Goal: Contribute content: Contribute content

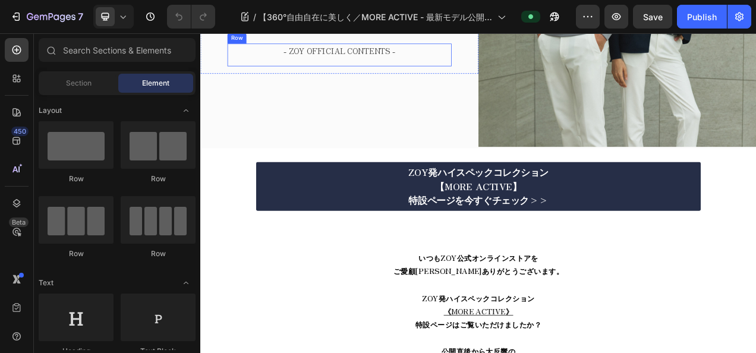
scroll to position [238, 0]
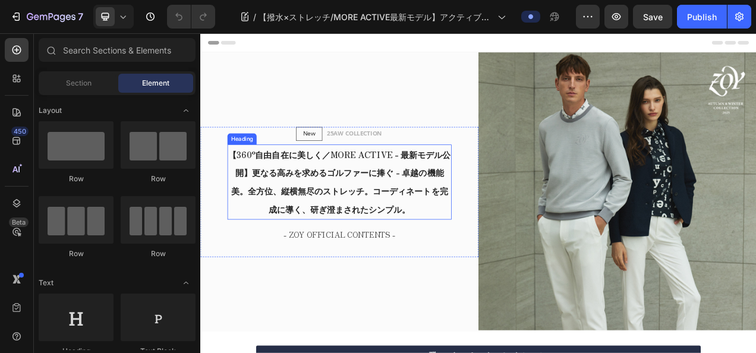
click at [473, 181] on strong "【360°自由自在に美しく／MORE ACTIVE - 最新モデル公開】更なる高みを求めるゴルファーに捧ぐ - 卓越の機能美。全方位、縦横無尽のストレッチ。コ…" at bounding box center [378, 224] width 285 height 86
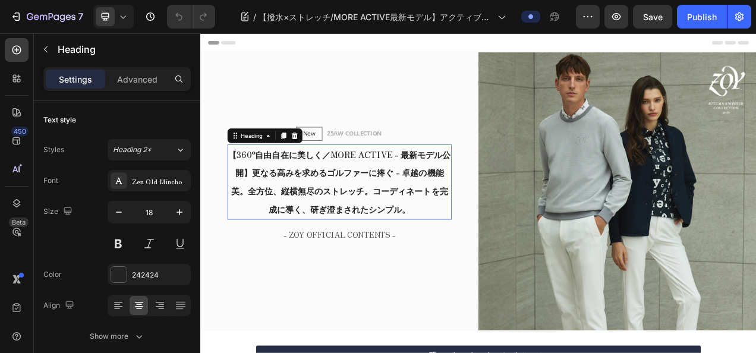
click at [473, 95] on div "New Text block Row 25AW COLLECTION Text block Row 【360°自由自在に美しく／MORE ACTIVE - 最…" at bounding box center [378, 237] width 357 height 359
click at [429, 212] on strong "【360°自由自在に美しく／MORE ACTIVE - 最新モデル公開】更なる高みを求めるゴルファーに捧ぐ - 卓越の機能美。全方位、縦横無尽のストレッチ。コ…" at bounding box center [378, 224] width 285 height 86
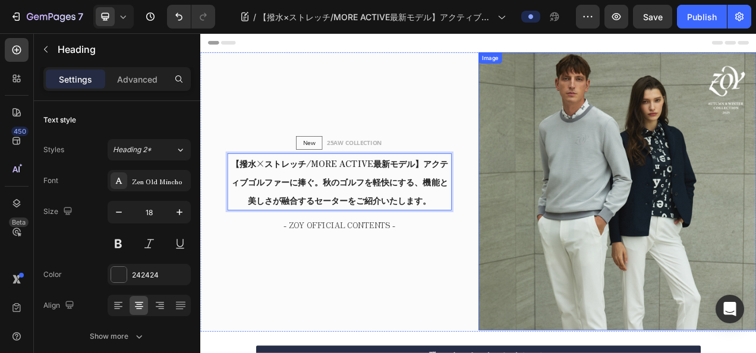
click at [636, 157] on img at bounding box center [735, 236] width 357 height 357
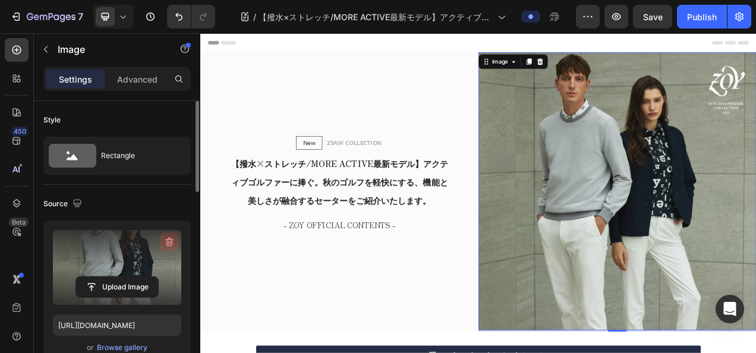
click at [172, 246] on icon "button" at bounding box center [170, 242] width 12 height 12
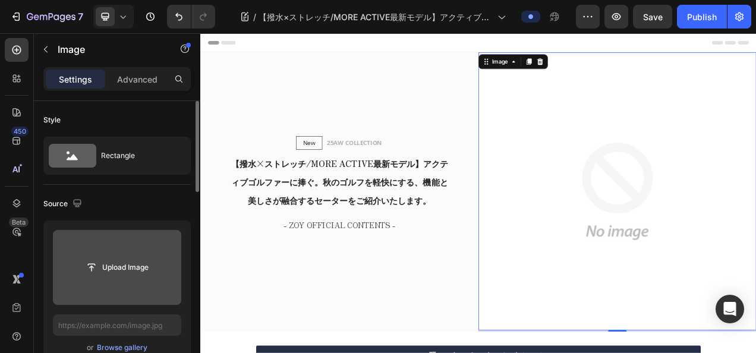
click at [146, 269] on input "file" at bounding box center [117, 267] width 82 height 20
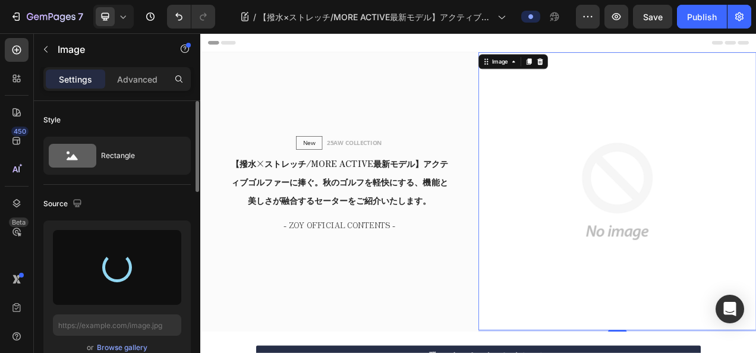
type input "https://cdn.shopify.com/s/files/1/0860/5397/8403/files/gempages_499421484788220…"
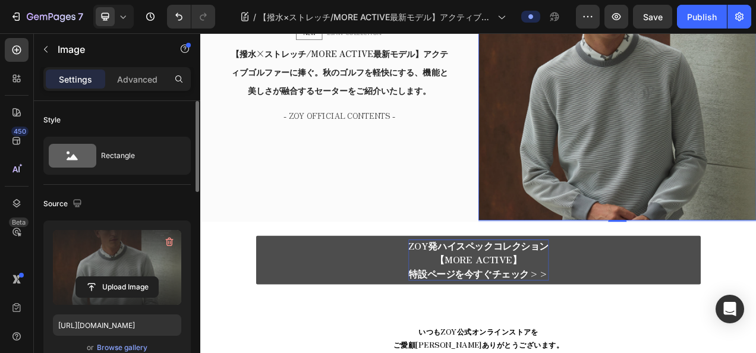
scroll to position [238, 0]
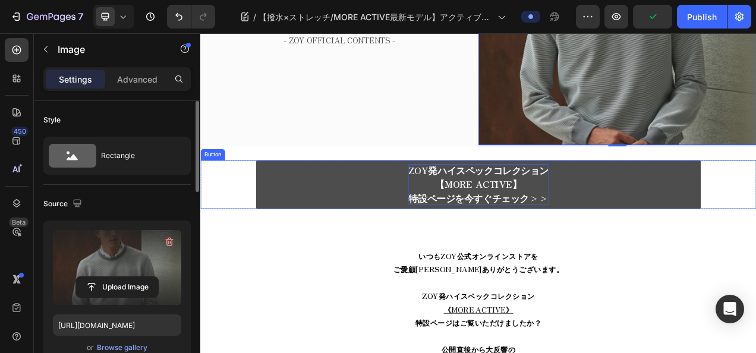
click at [517, 236] on strong "特設ページを今すぐチェック>>" at bounding box center [557, 244] width 180 height 17
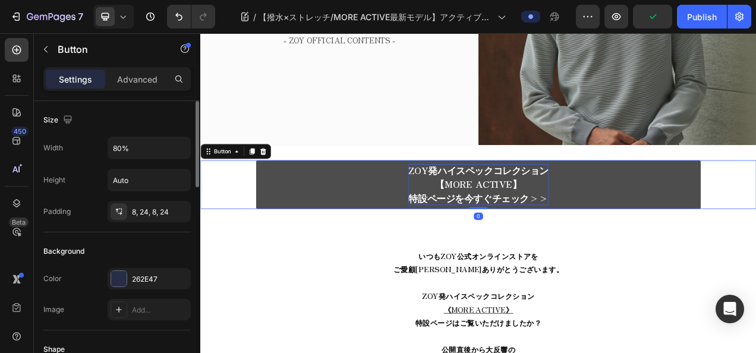
click at [502, 240] on strong "特設ページを今すぐチェック>>" at bounding box center [557, 244] width 180 height 17
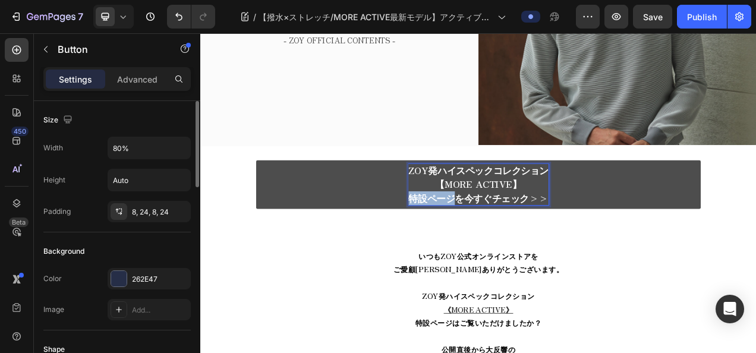
drag, startPoint x: 523, startPoint y: 234, endPoint x: 464, endPoint y: 237, distance: 59.0
click at [467, 237] on strong "特設ページを今すぐチェック>>" at bounding box center [557, 244] width 180 height 17
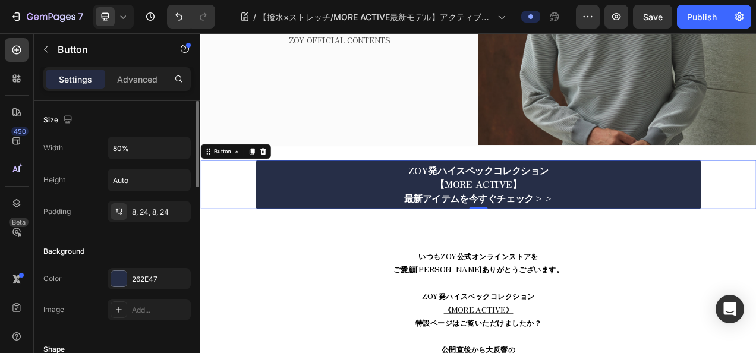
click at [756, 234] on div "ZOY発ハイスペックコレクション 【MORE ACTIVE】 最新アイテムを今すぐチェック>> Button 0" at bounding box center [557, 227] width 714 height 62
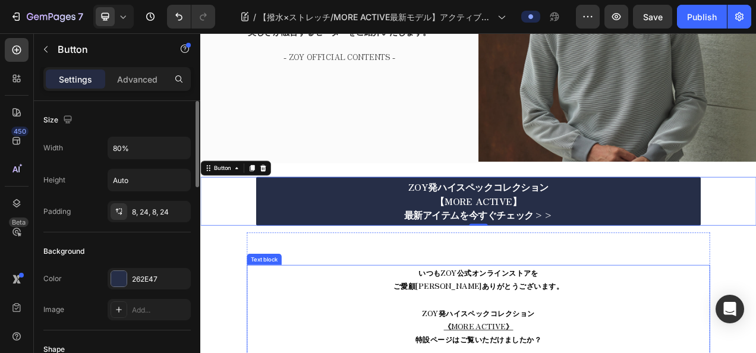
scroll to position [297, 0]
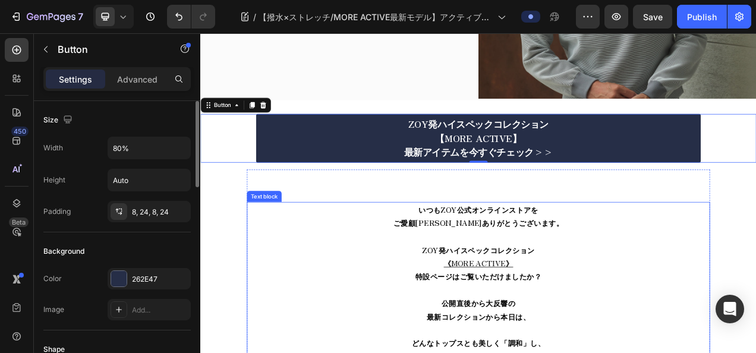
click at [545, 262] on span "いつもZOY公式オンラインストアを" at bounding box center [558, 259] width 154 height 14
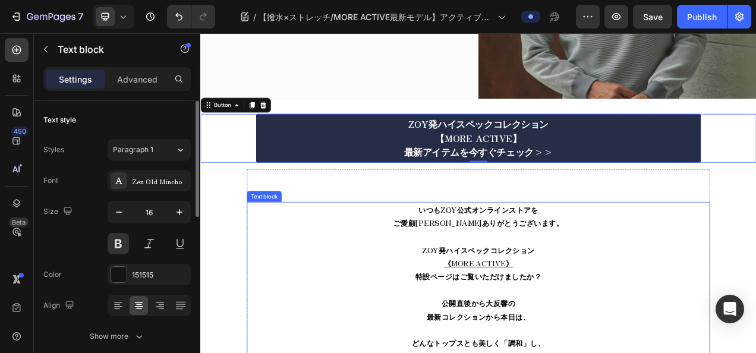
click at [545, 262] on span "いつもZOY公式オンラインストアを" at bounding box center [558, 259] width 154 height 14
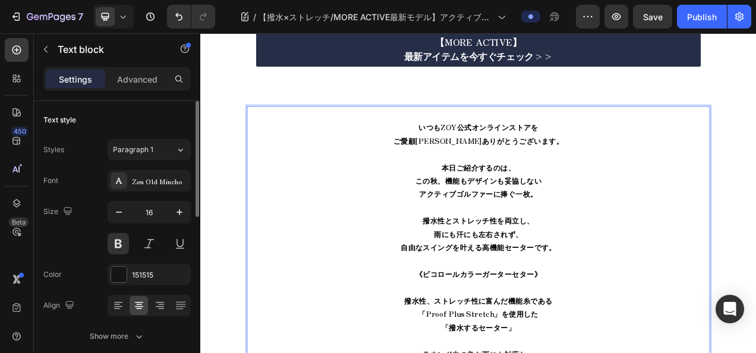
scroll to position [398, 0]
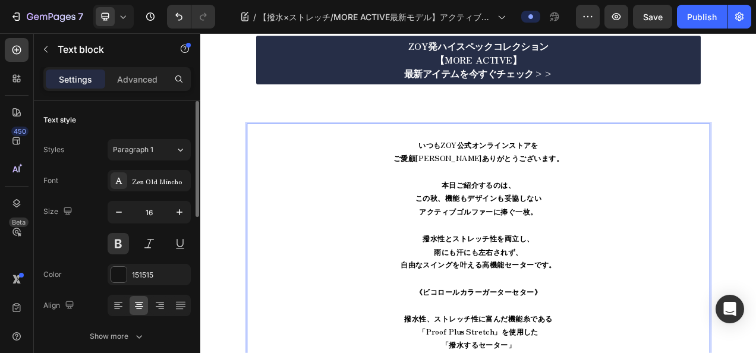
click at [484, 169] on span "いつもZOY公式オンラインストアを" at bounding box center [558, 176] width 154 height 14
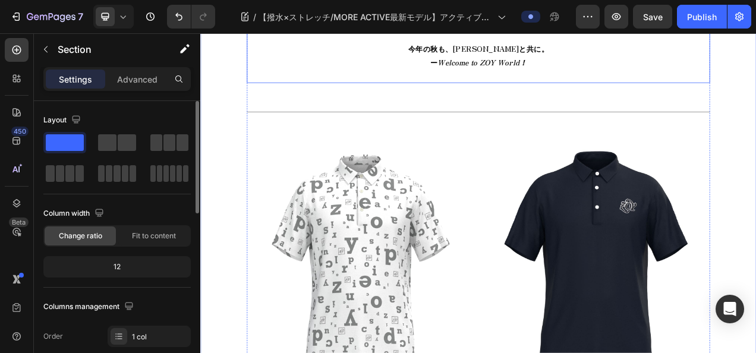
scroll to position [1111, 0]
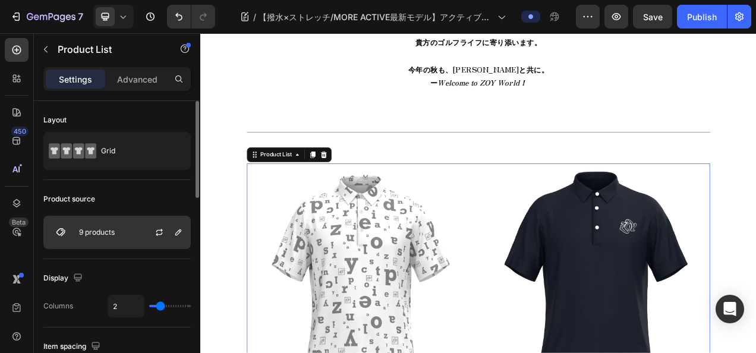
click at [68, 225] on img at bounding box center [61, 233] width 24 height 24
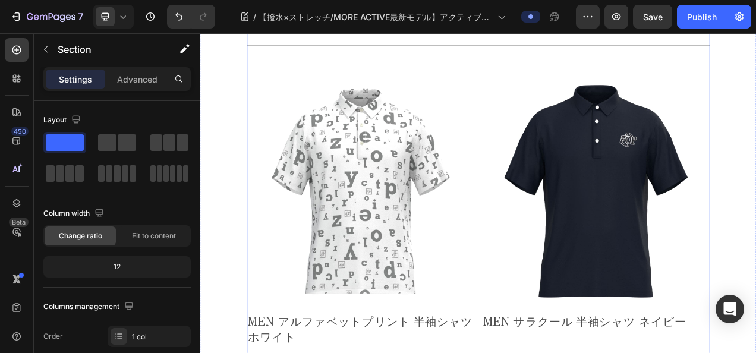
scroll to position [1171, 0]
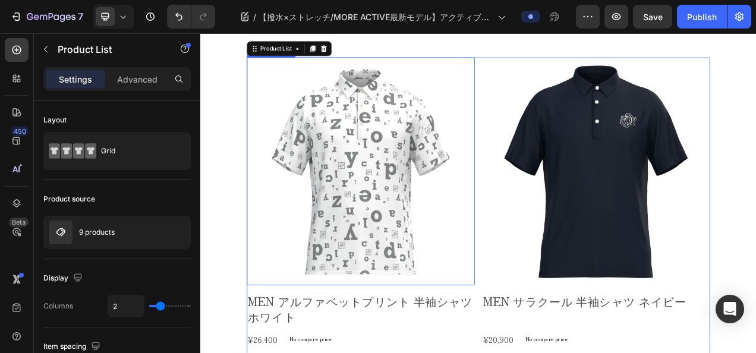
scroll to position [1230, 0]
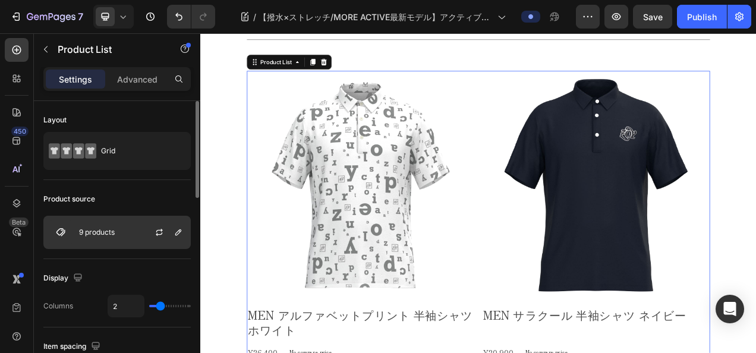
click at [60, 225] on img at bounding box center [61, 233] width 24 height 24
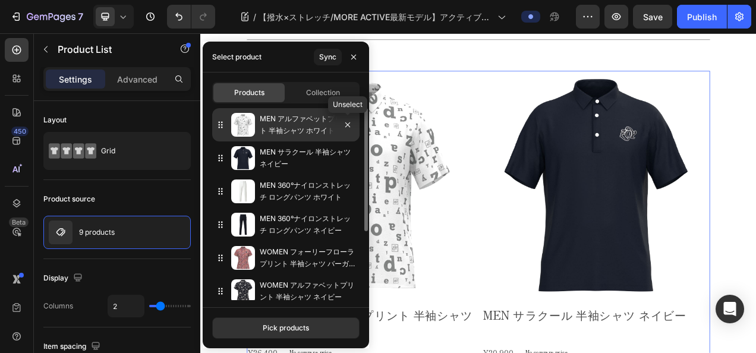
click at [355, 126] on div at bounding box center [342, 124] width 33 height 33
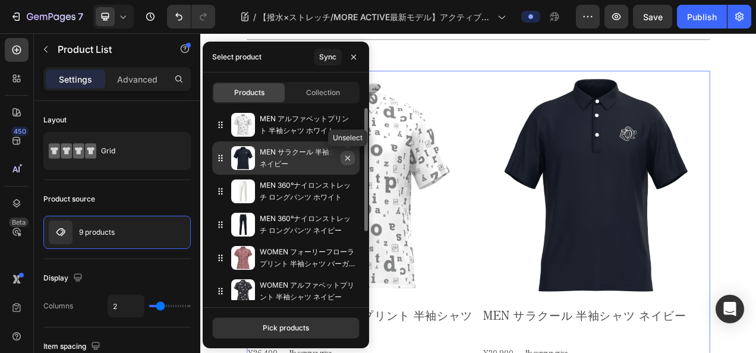
click at [348, 158] on icon "button" at bounding box center [348, 158] width 5 height 5
click at [351, 161] on icon "button" at bounding box center [348, 158] width 10 height 10
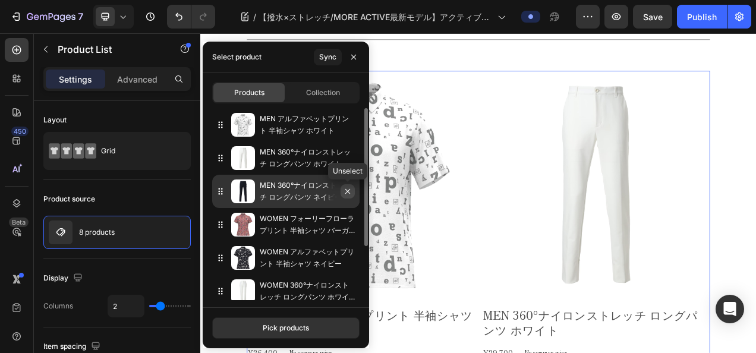
click at [350, 190] on icon "button" at bounding box center [348, 192] width 10 height 10
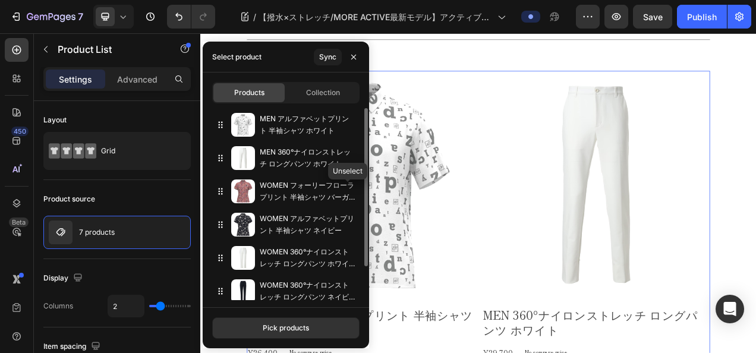
scroll to position [1166, 0]
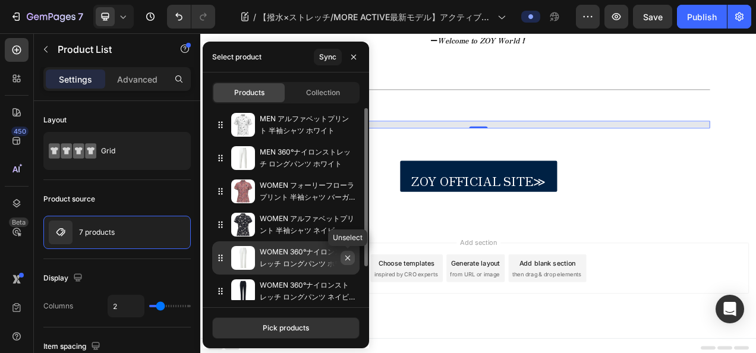
click at [344, 262] on icon "button" at bounding box center [348, 258] width 10 height 10
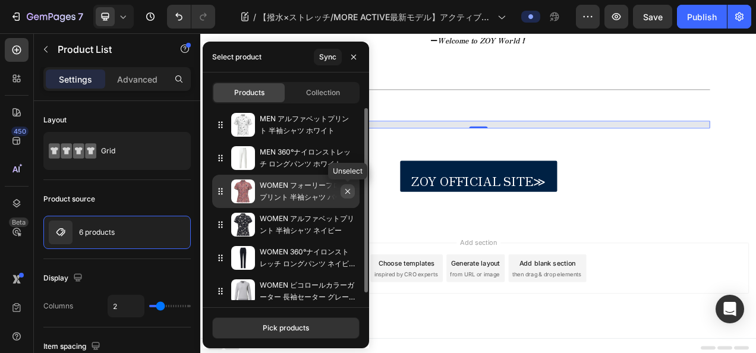
click at [350, 189] on icon "button" at bounding box center [348, 192] width 10 height 10
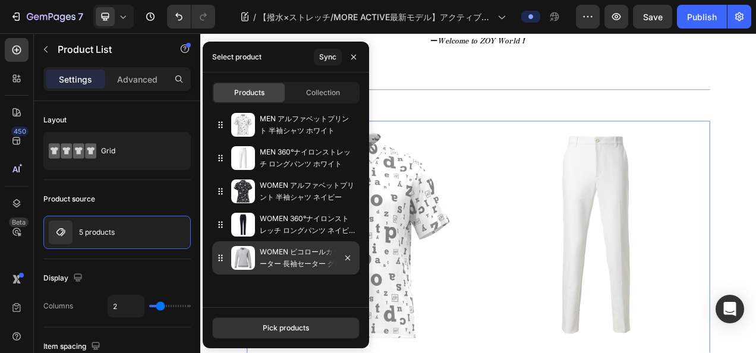
scroll to position [1230, 0]
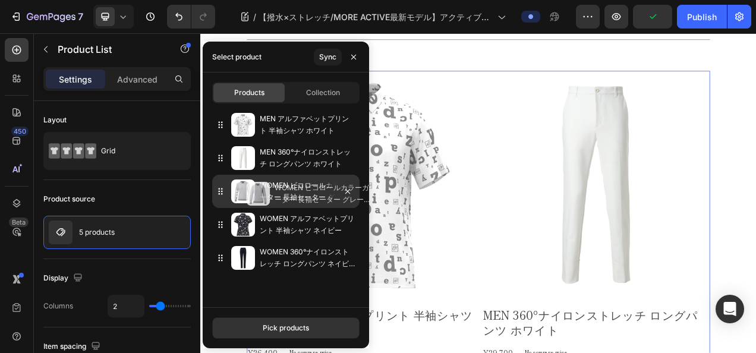
drag, startPoint x: 224, startPoint y: 259, endPoint x: 239, endPoint y: 193, distance: 67.8
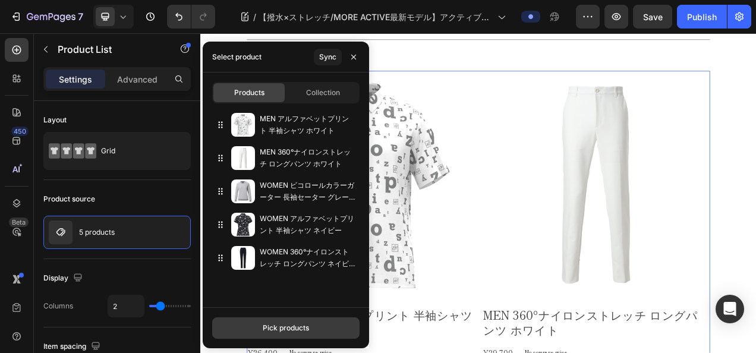
click at [296, 320] on button "Pick products" at bounding box center [285, 328] width 147 height 21
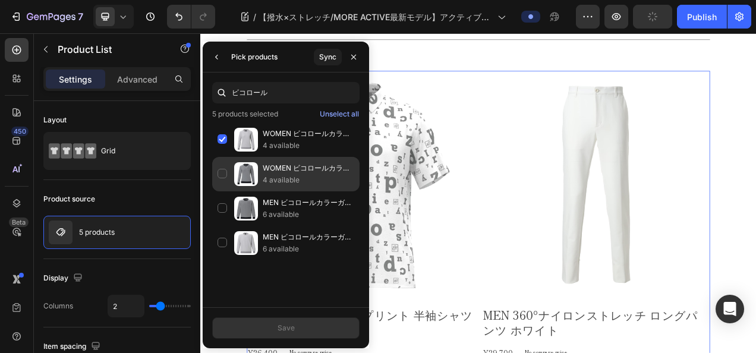
type input "ビコロール"
click at [265, 176] on p "4 available" at bounding box center [309, 180] width 92 height 12
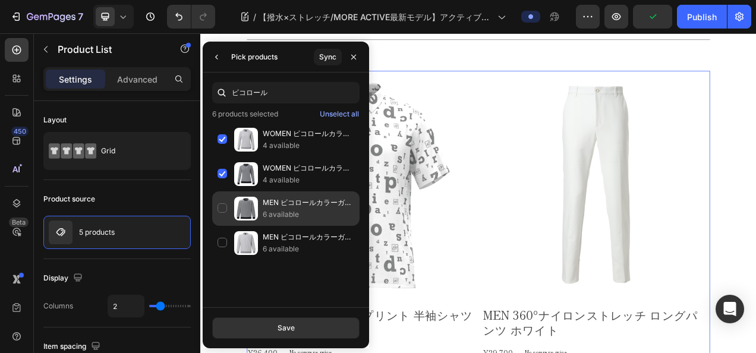
click at [263, 201] on p "MEN ビコロールカラーガーター 長袖セーター ネイビー×ホワイト" at bounding box center [309, 203] width 92 height 12
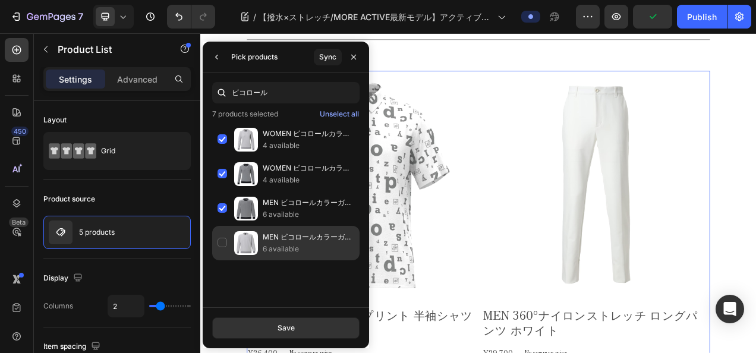
click at [265, 228] on div "MEN ビコロールカラーガーター 長袖セーター グレー×ホワイト 6 available" at bounding box center [285, 243] width 147 height 34
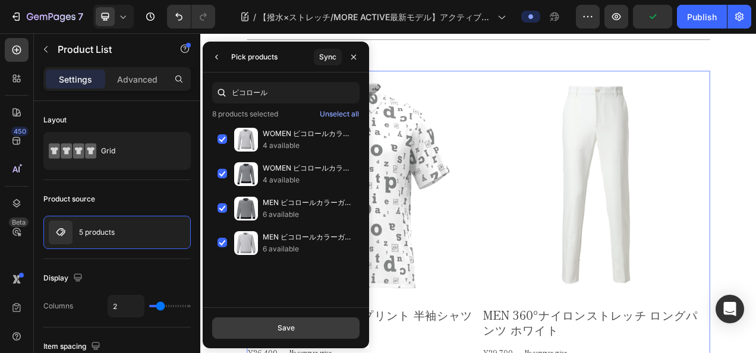
click at [283, 325] on div "Save" at bounding box center [286, 328] width 17 height 11
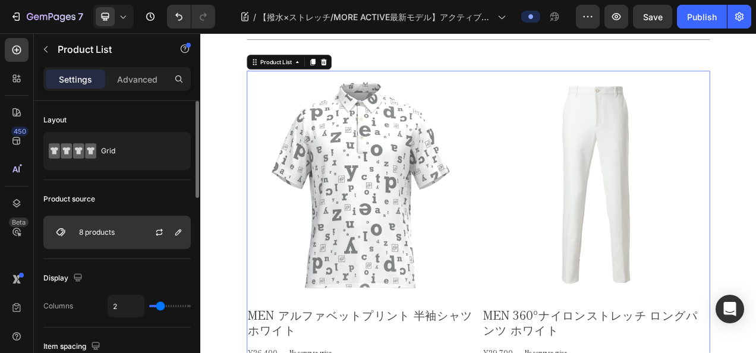
click at [65, 224] on img at bounding box center [61, 233] width 24 height 24
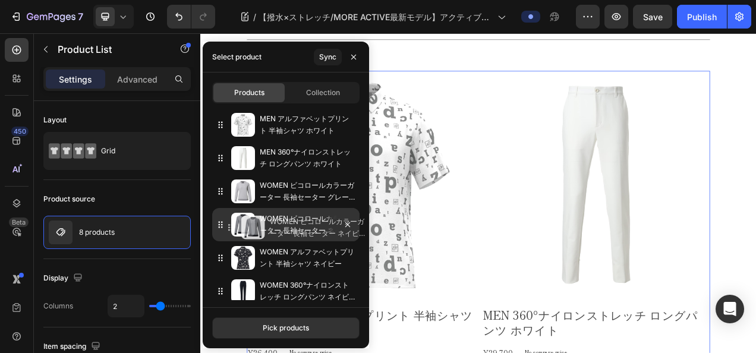
drag, startPoint x: 224, startPoint y: 297, endPoint x: 234, endPoint y: 225, distance: 73.3
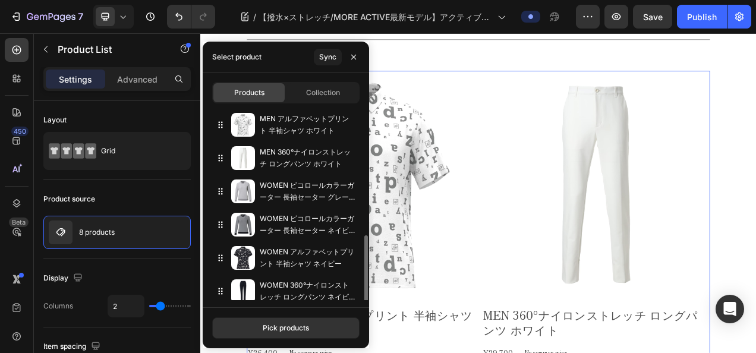
scroll to position [74, 0]
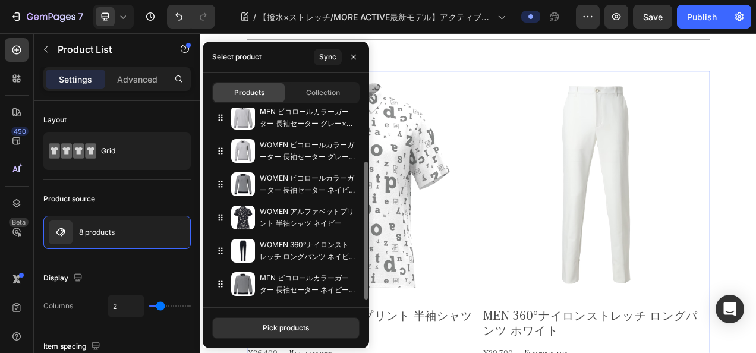
drag, startPoint x: 216, startPoint y: 278, endPoint x: 237, endPoint y: 92, distance: 188.0
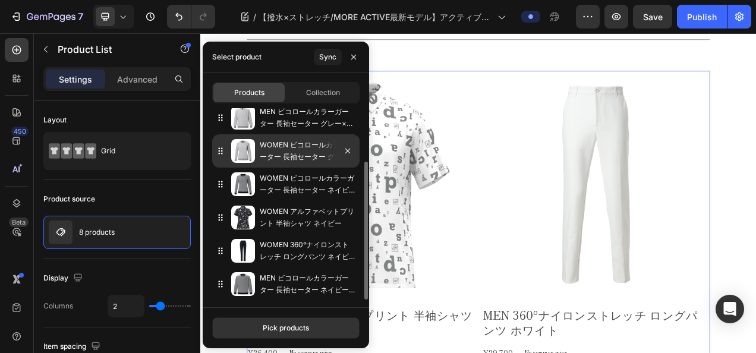
scroll to position [0, 0]
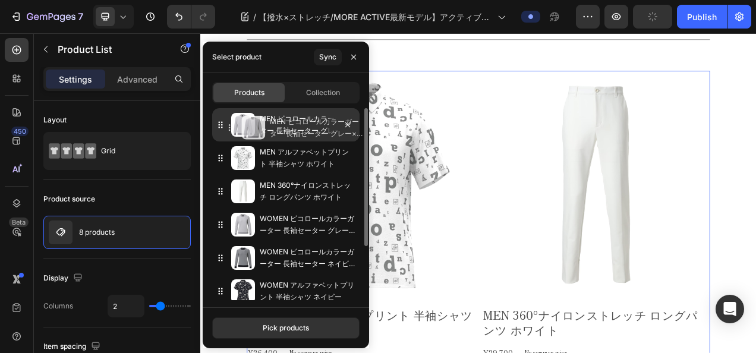
drag, startPoint x: 219, startPoint y: 187, endPoint x: 230, endPoint y: 123, distance: 65.0
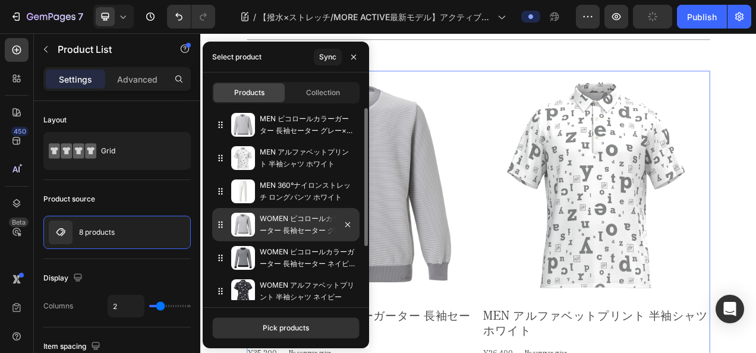
scroll to position [74, 0]
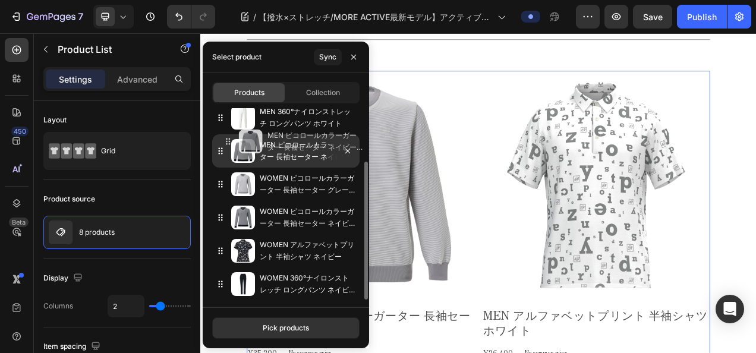
drag, startPoint x: 222, startPoint y: 294, endPoint x: 230, endPoint y: 150, distance: 144.1
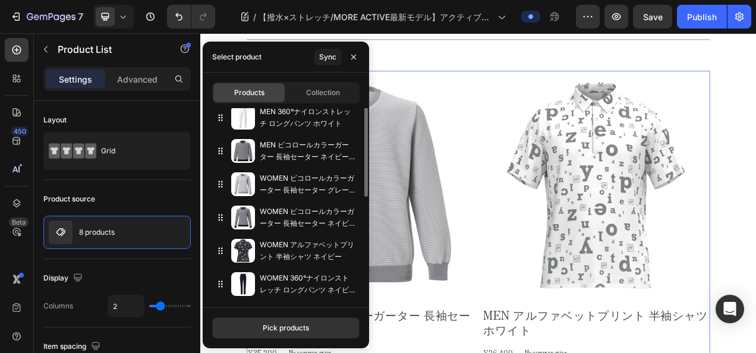
scroll to position [0, 0]
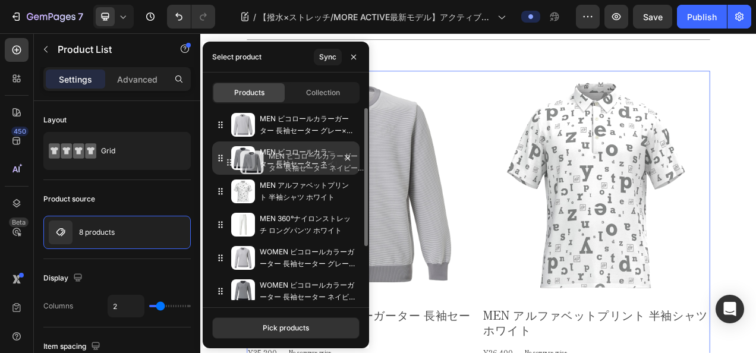
drag, startPoint x: 221, startPoint y: 225, endPoint x: 230, endPoint y: 161, distance: 64.8
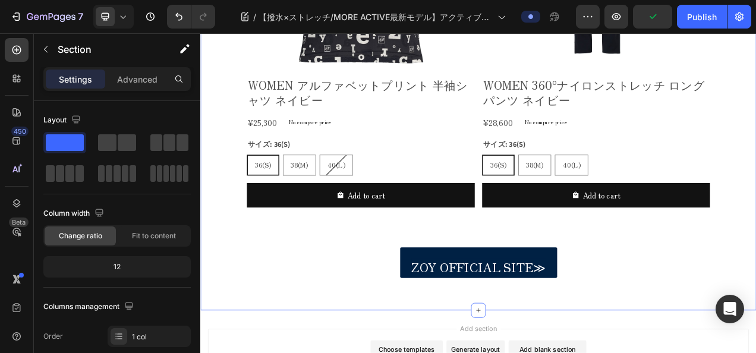
scroll to position [3074, 0]
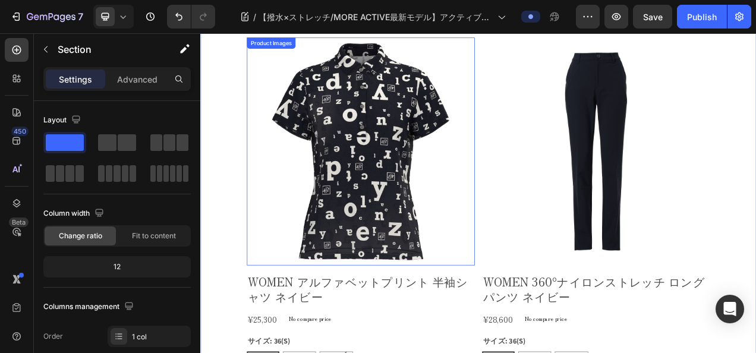
click at [484, 131] on img at bounding box center [406, 185] width 293 height 293
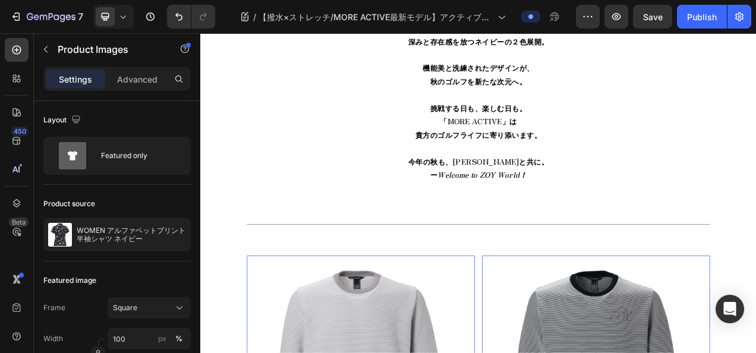
scroll to position [993, 0]
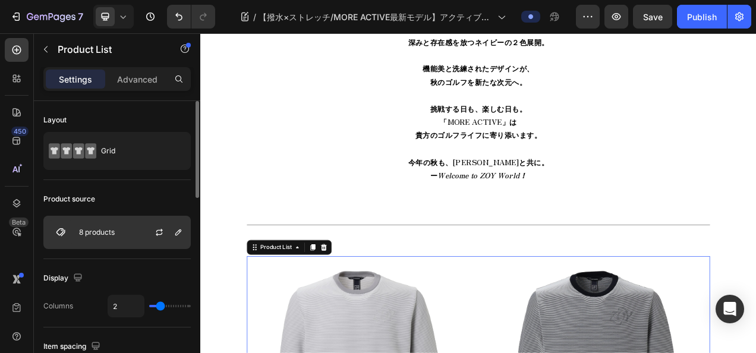
click at [61, 239] on img at bounding box center [61, 233] width 24 height 24
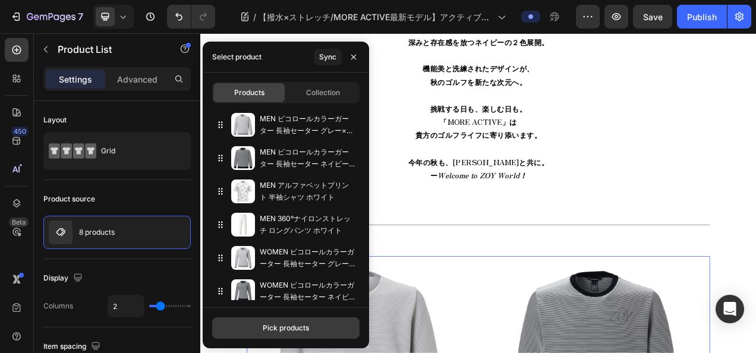
click at [347, 325] on button "Pick products" at bounding box center [285, 328] width 147 height 21
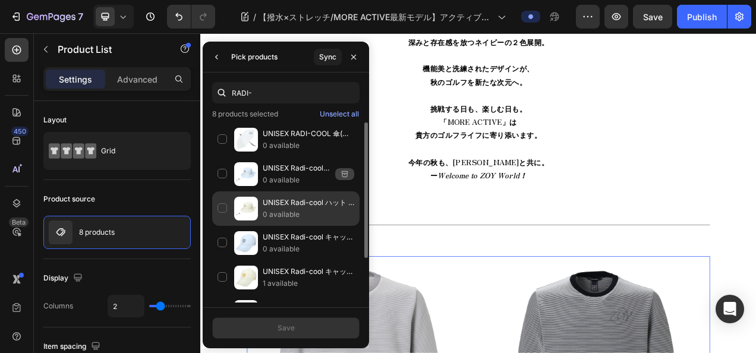
scroll to position [58, 0]
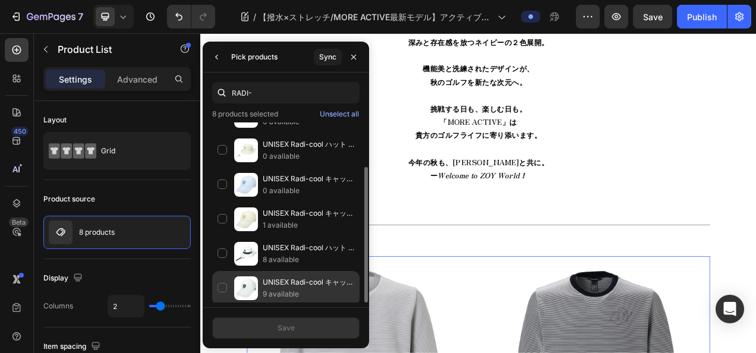
type input "RADI-"
click at [253, 277] on img at bounding box center [246, 289] width 24 height 24
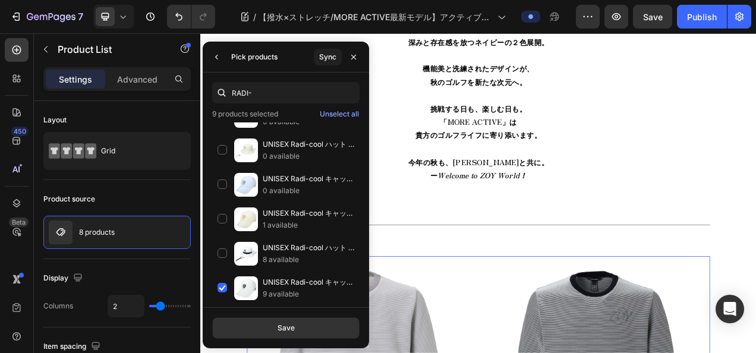
click at [280, 340] on div "Save" at bounding box center [286, 327] width 167 height 41
click at [282, 335] on button "Save" at bounding box center [285, 328] width 147 height 21
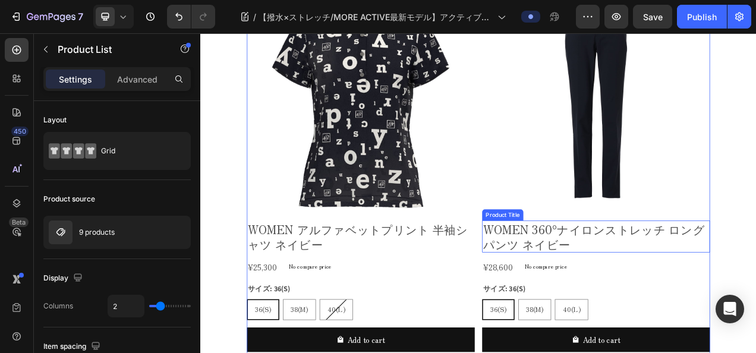
scroll to position [2836, 0]
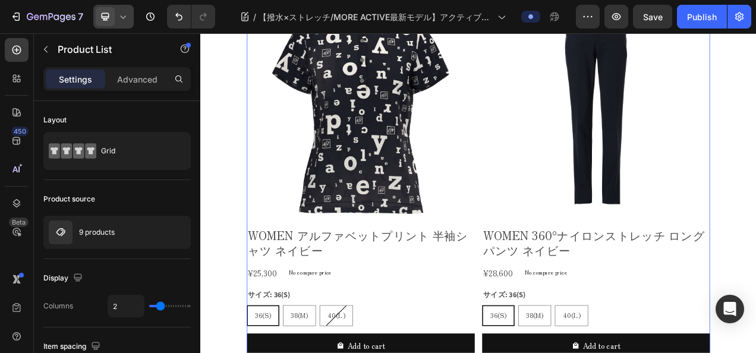
click at [125, 13] on icon at bounding box center [123, 17] width 12 height 12
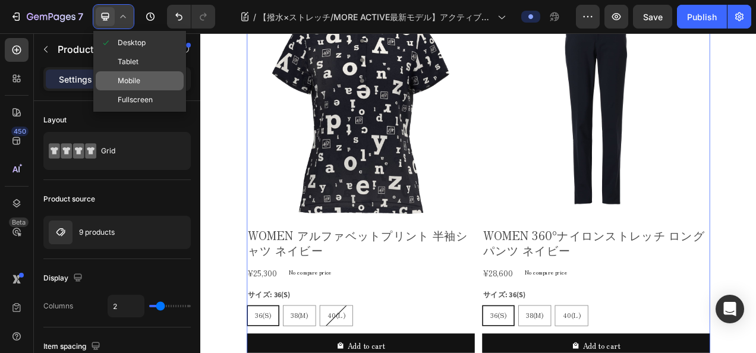
click at [155, 90] on div "Mobile" at bounding box center [140, 99] width 88 height 19
type input "100%"
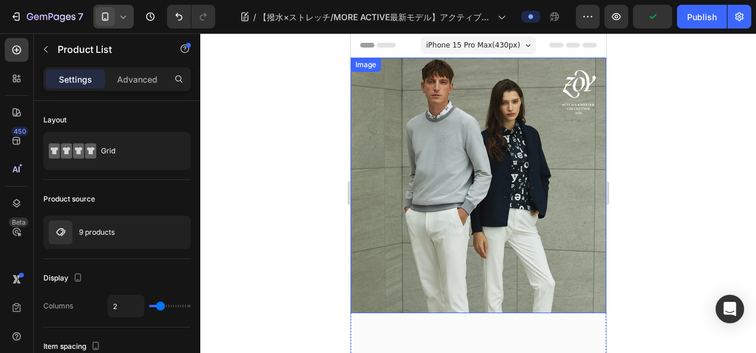
click at [482, 148] on img at bounding box center [478, 186] width 256 height 256
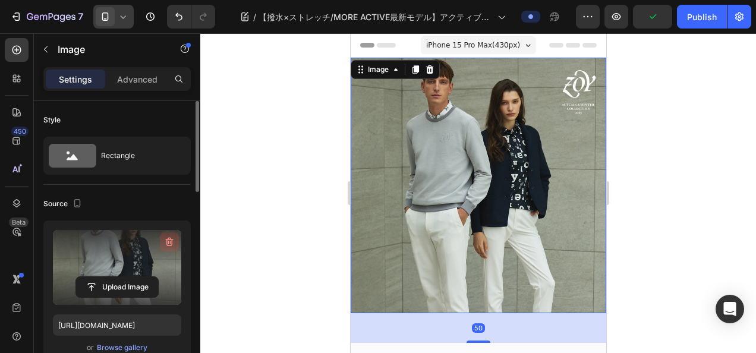
click at [165, 240] on icon "button" at bounding box center [170, 242] width 12 height 12
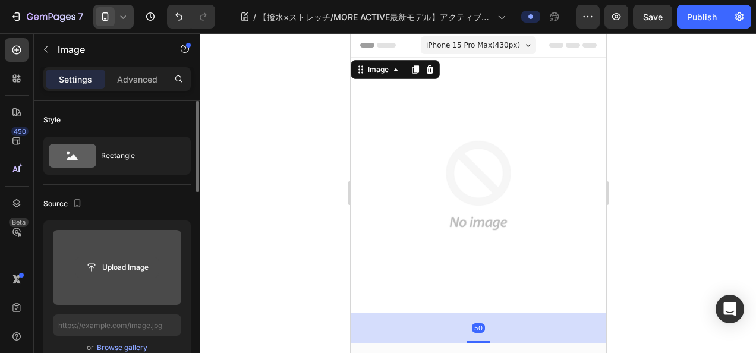
click at [143, 274] on input "file" at bounding box center [117, 267] width 82 height 20
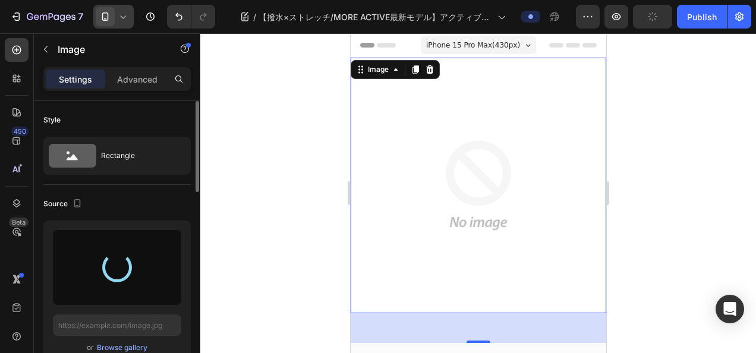
type input "https://cdn.shopify.com/s/files/1/0860/5397/8403/files/gempages_499421484788220…"
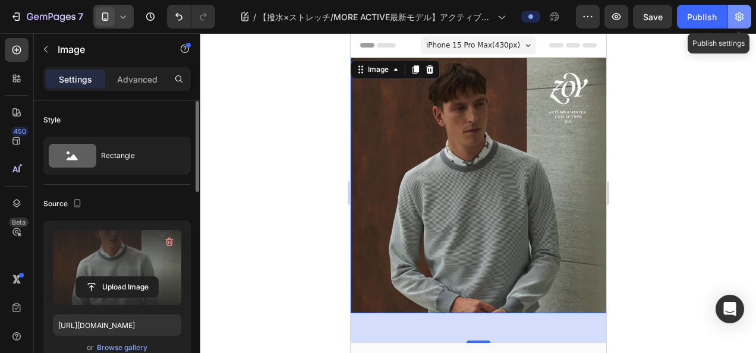
click at [747, 19] on button "button" at bounding box center [740, 17] width 24 height 24
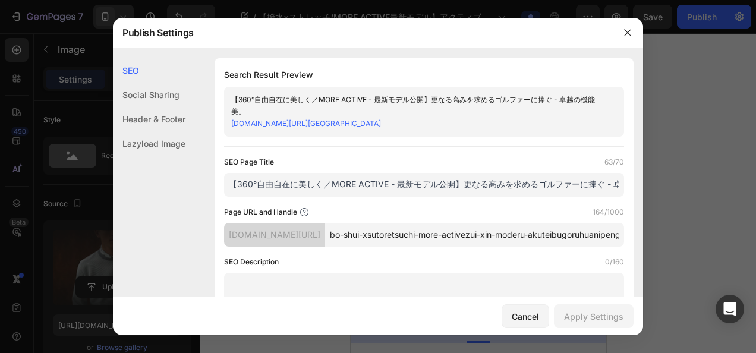
click at [401, 197] on input "【360°自由自在に美しく／MORE ACTIVE - 最新モデル公開】更なる高みを求めるゴルファーに捧ぐ - 卓越の機能美。" at bounding box center [424, 185] width 400 height 24
paste input "撥水×ストレッチ/MORE ACTIVE最新モデル】アクティブゴルファーに捧ぐ。秋のゴルフを軽快にする、機能と美しさが融合するセーターをご紹介いたします"
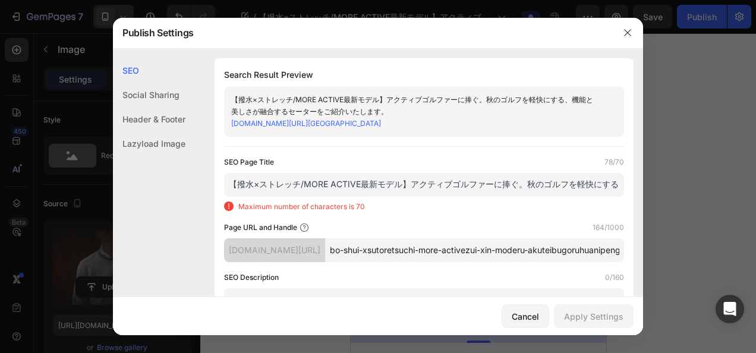
scroll to position [0, 222]
drag, startPoint x: 561, startPoint y: 209, endPoint x: 662, endPoint y: 191, distance: 102.7
click at [662, 205] on div "Publish Settings SEO Social Sharing Header & Footer Lazyload Image SEO Search R…" at bounding box center [378, 176] width 756 height 353
drag, startPoint x: 580, startPoint y: 209, endPoint x: 632, endPoint y: 209, distance: 51.7
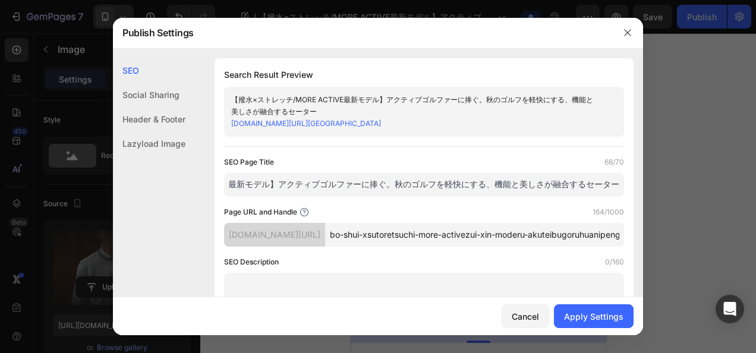
type input "【撥水×ストレッチ/MORE ACTIVE最新モデル】アクティブゴルファーに捧ぐ。秋のゴルフを軽快にする、機能と美しさが融合するセーター"
click at [501, 247] on input "bo-shui-xsutoretsuchi-more-activezui-xin-moderu-akuteibugoruhuanipeng-gu-qiu-no…" at bounding box center [474, 235] width 299 height 24
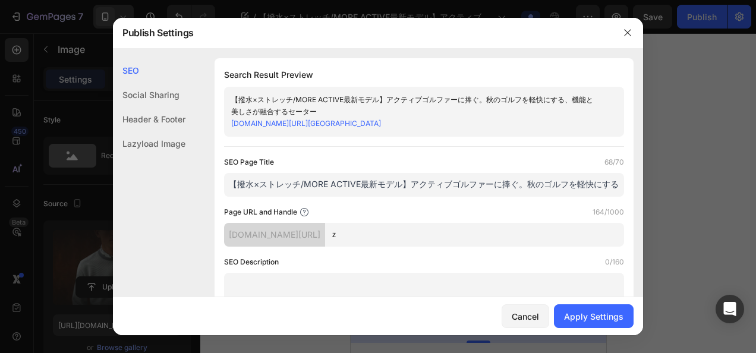
type input "ぞ"
paste input "Bicolor Garter Sweater"
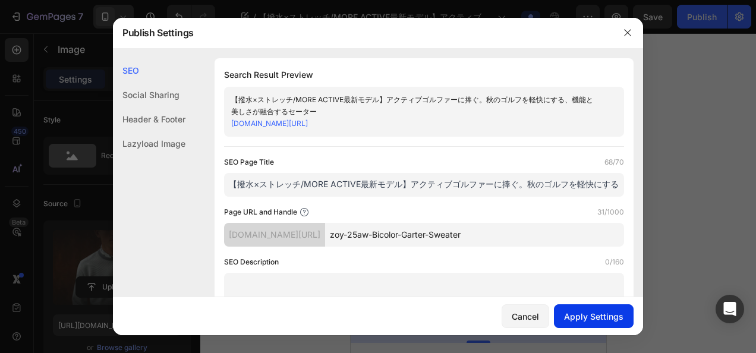
type input "zoy-25aw-Bicolor-Garter-Sweater"
click at [592, 313] on div "Apply Settings" at bounding box center [593, 316] width 59 height 12
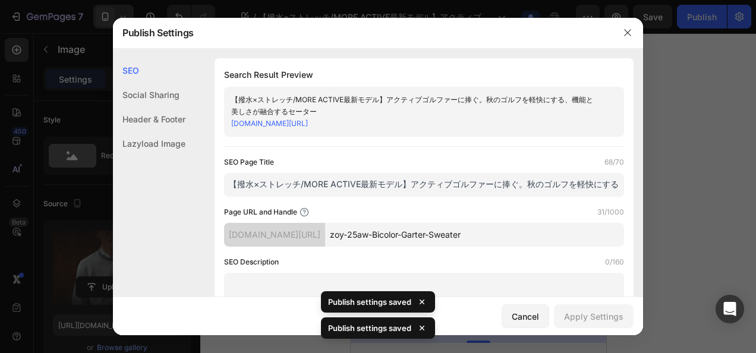
click at [615, 32] on div at bounding box center [628, 32] width 31 height 31
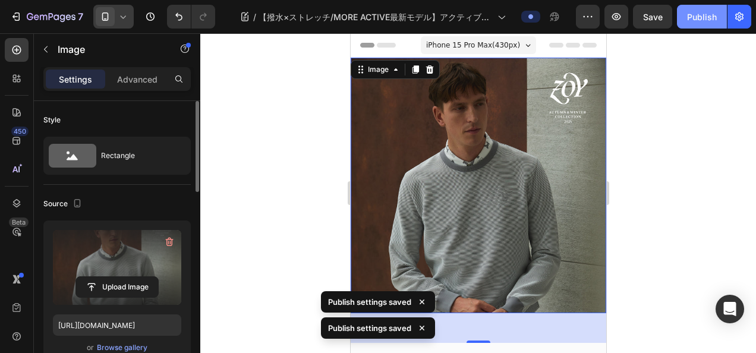
click at [696, 17] on div "Publish" at bounding box center [702, 17] width 30 height 12
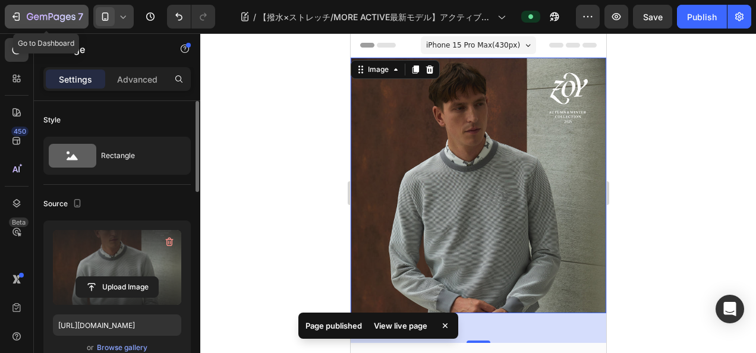
click at [32, 20] on icon "button" at bounding box center [51, 17] width 49 height 10
